Goal: Transaction & Acquisition: Book appointment/travel/reservation

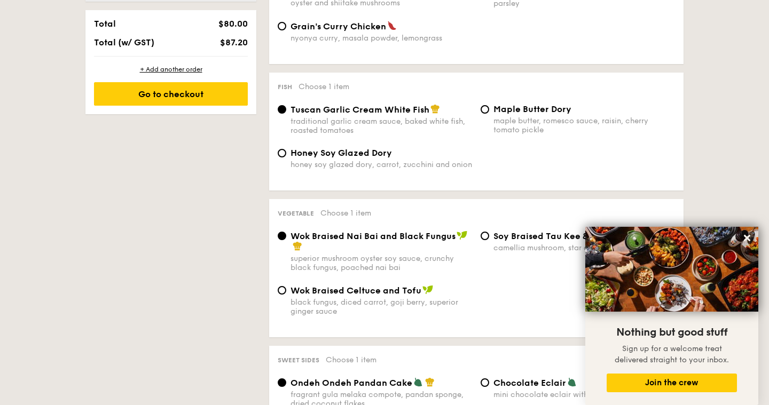
scroll to position [257, 0]
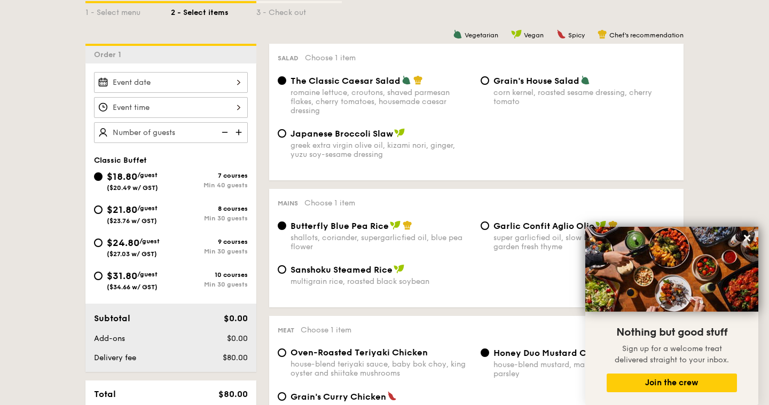
click at [241, 135] on img at bounding box center [240, 132] width 16 height 20
type input "40 guests"
click at [218, 90] on input "Smoked Mesquite Whole Chicken brined in our in-house blend of herbs and spices,…" at bounding box center [171, 82] width 154 height 21
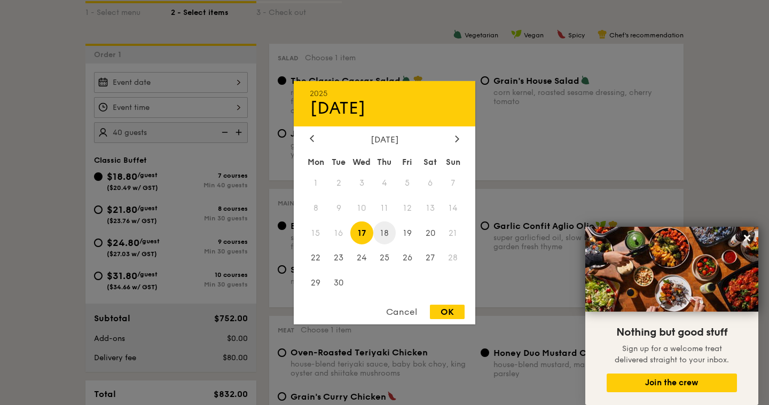
click at [380, 233] on span "18" at bounding box center [384, 233] width 23 height 23
click at [452, 309] on div "OK" at bounding box center [447, 312] width 35 height 14
type input "[DATE]"
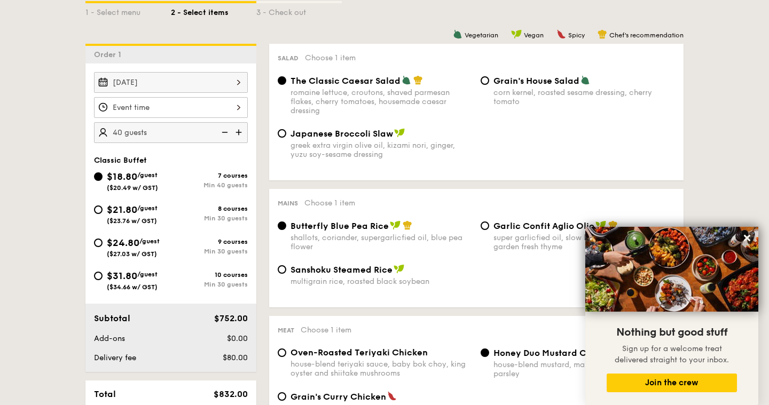
click at [223, 109] on input "Smoked Mesquite Whole Chicken brined in our in-house blend of herbs and spices,…" at bounding box center [171, 107] width 154 height 21
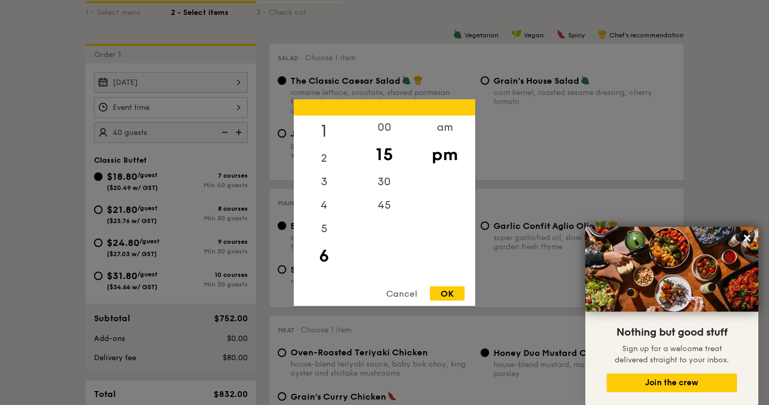
click at [323, 130] on div "1" at bounding box center [324, 130] width 60 height 31
click at [384, 133] on div "00" at bounding box center [384, 130] width 60 height 31
drag, startPoint x: 326, startPoint y: 147, endPoint x: 328, endPoint y: 182, distance: 34.8
click at [328, 184] on div "12 1 2 3 4 5 6 7 8 9 10 11" at bounding box center [324, 196] width 60 height 163
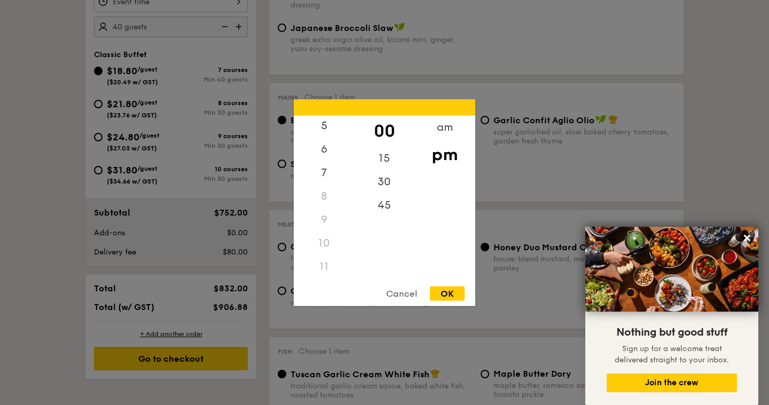
scroll to position [126, 0]
click at [316, 258] on div "11" at bounding box center [324, 266] width 60 height 23
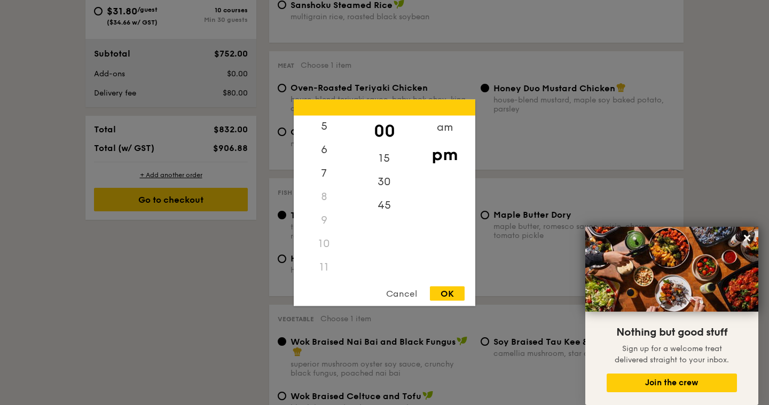
scroll to position [0, 0]
click at [323, 129] on div "12" at bounding box center [324, 130] width 60 height 31
click at [388, 178] on div "30" at bounding box center [384, 185] width 60 height 31
click at [445, 293] on div "OK" at bounding box center [447, 293] width 35 height 14
type input "12:30PM"
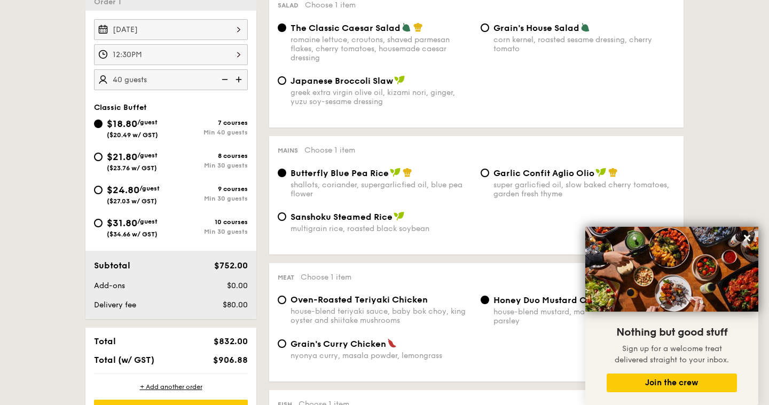
scroll to position [257, 0]
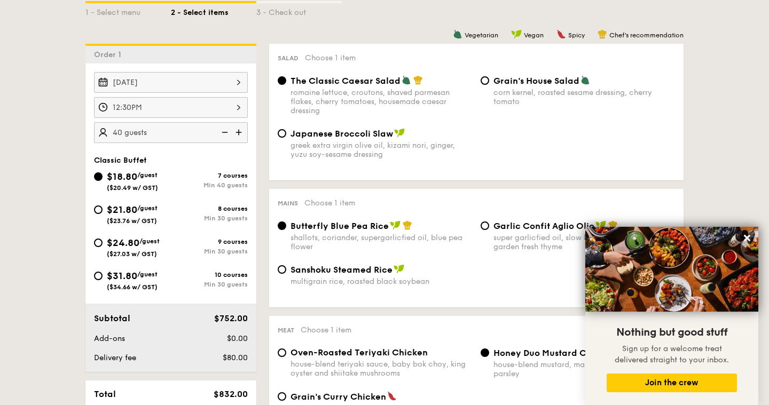
click at [235, 135] on img at bounding box center [240, 132] width 16 height 20
click at [239, 131] on img at bounding box center [240, 132] width 16 height 20
type input "50 guests"
